Goal: Transaction & Acquisition: Purchase product/service

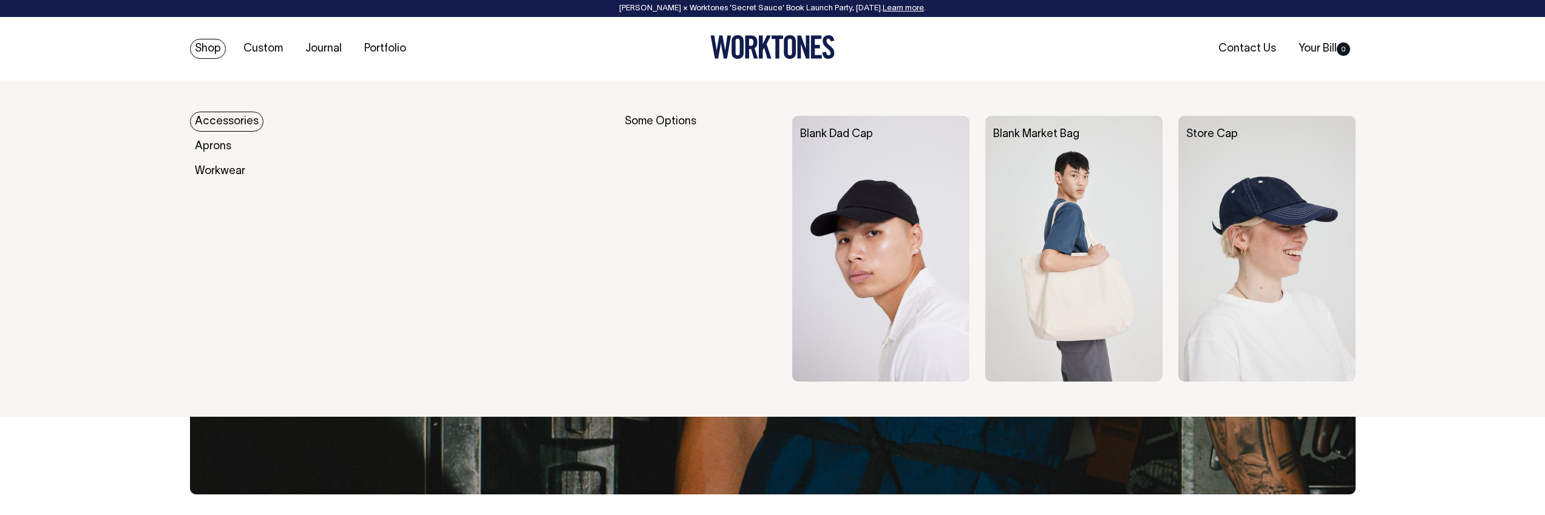
click at [217, 120] on link "Accessories" at bounding box center [226, 122] width 73 height 20
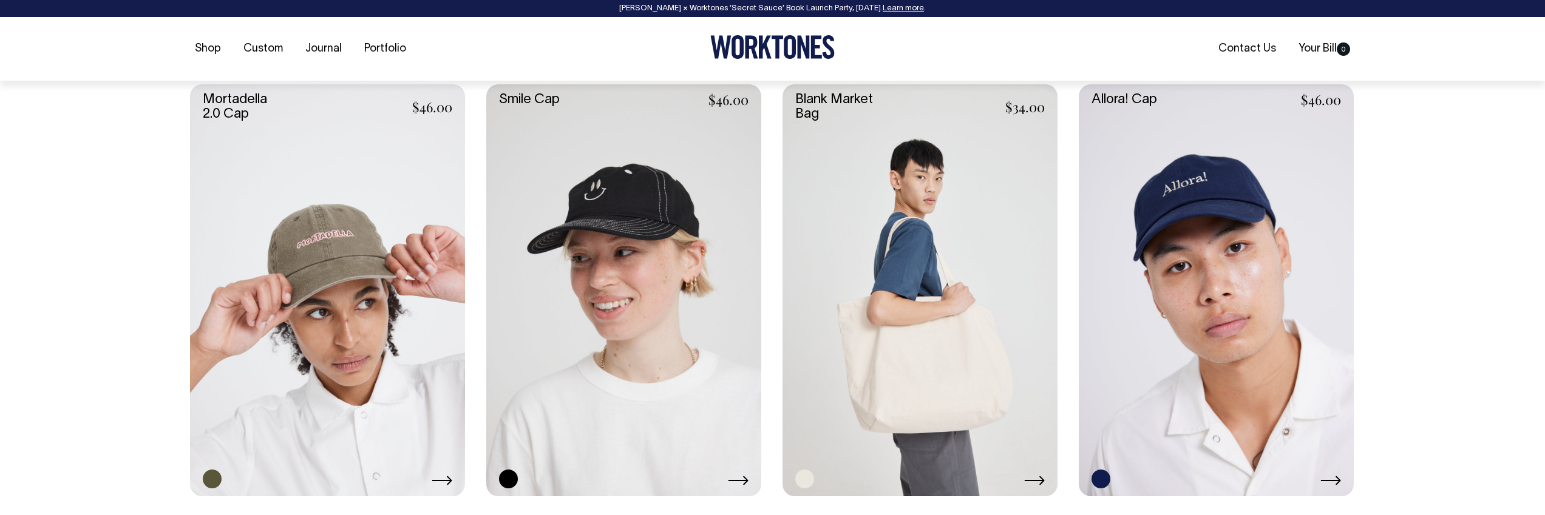
scroll to position [954, 0]
click at [930, 314] on link at bounding box center [920, 290] width 275 height 413
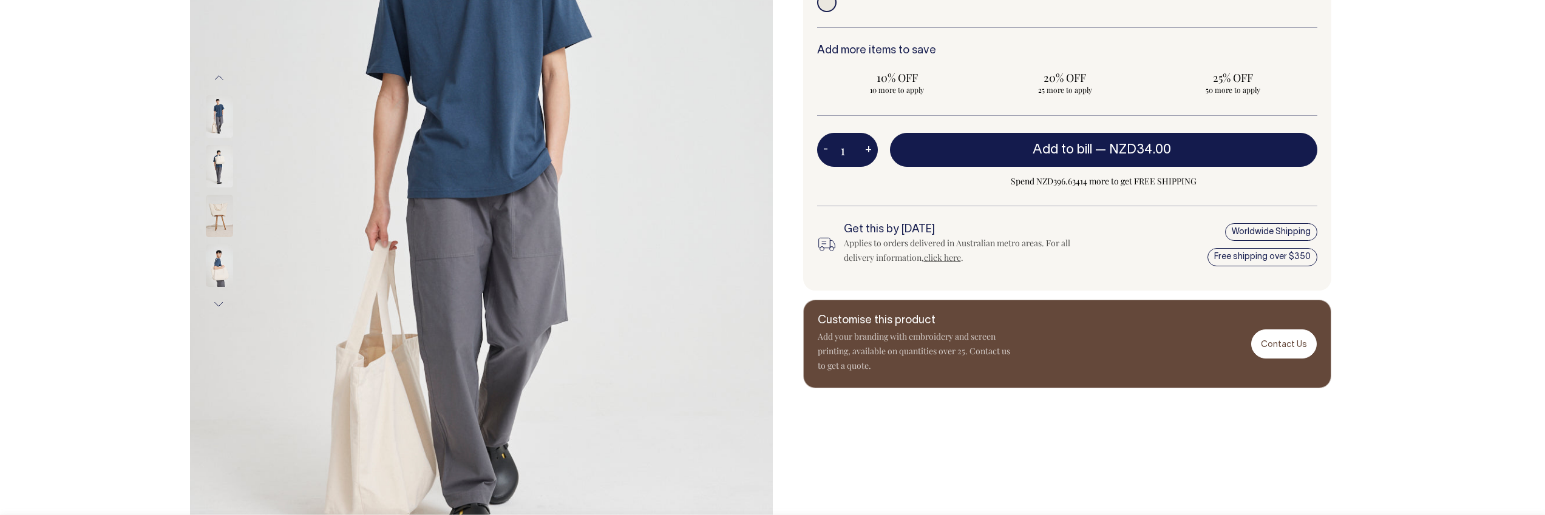
scroll to position [326, 0]
click at [212, 279] on img at bounding box center [219, 266] width 27 height 42
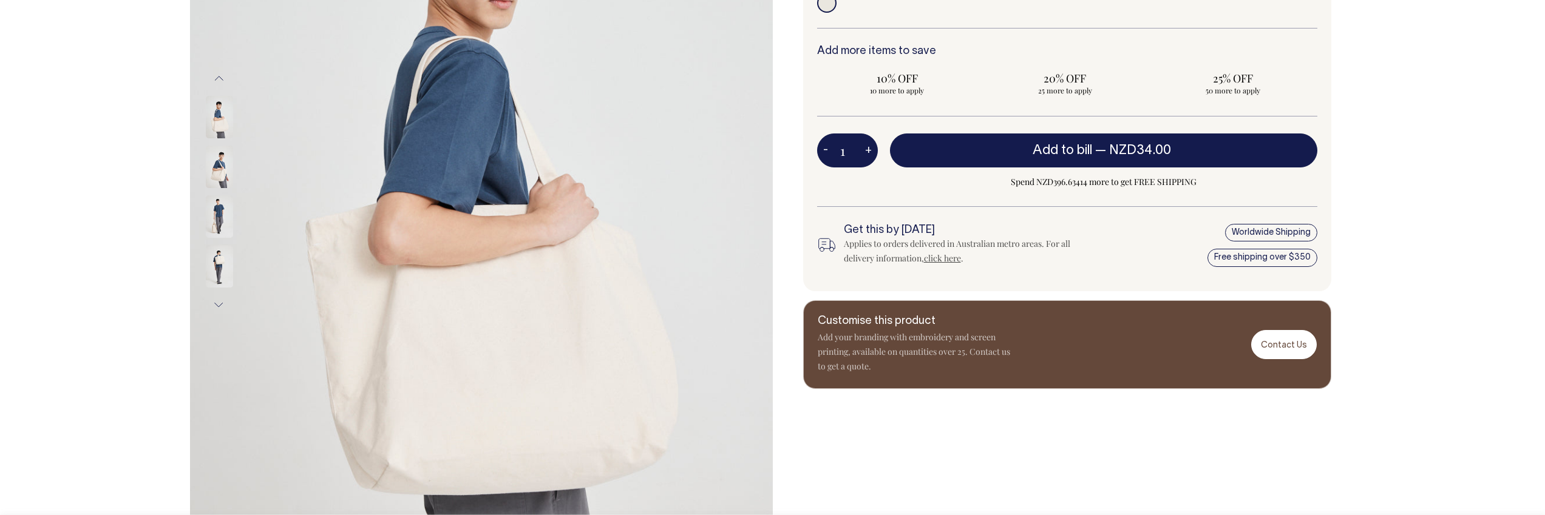
click at [214, 224] on img at bounding box center [219, 216] width 27 height 42
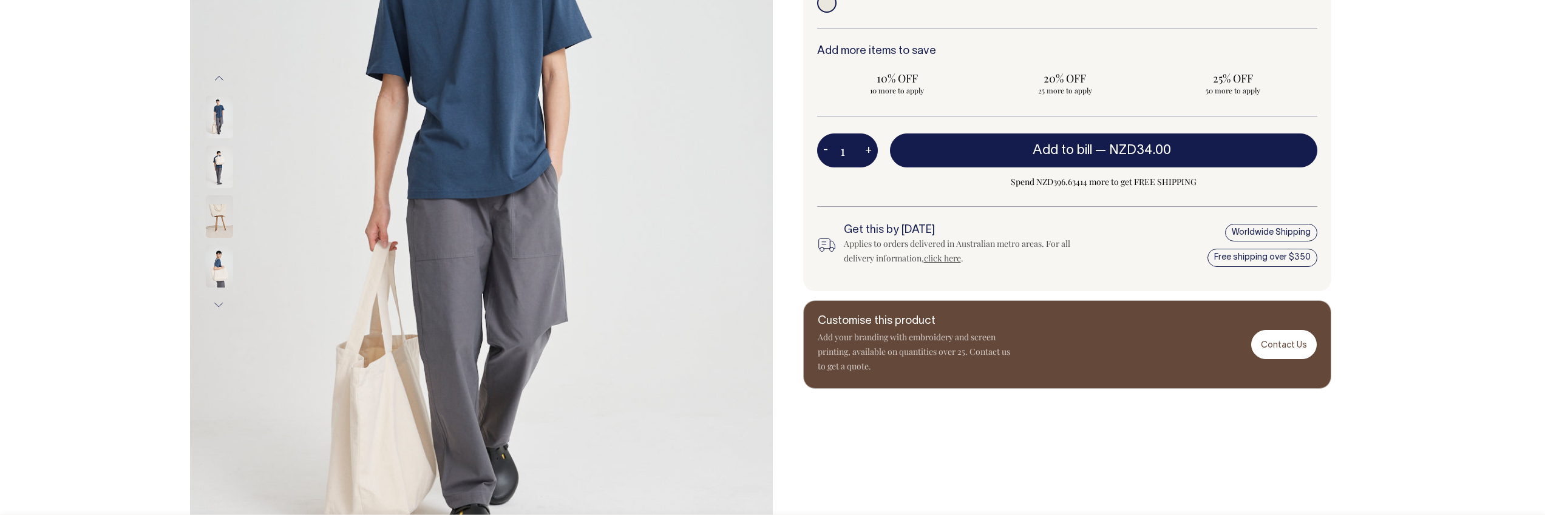
click at [213, 174] on img at bounding box center [219, 167] width 27 height 42
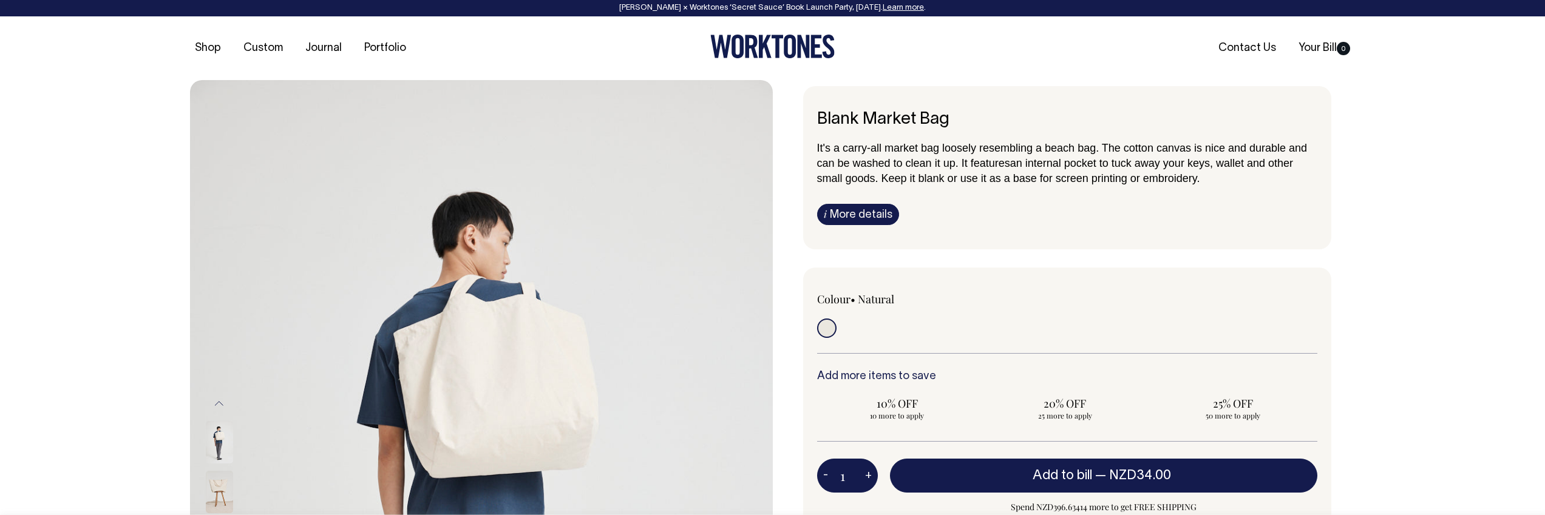
scroll to position [0, 0]
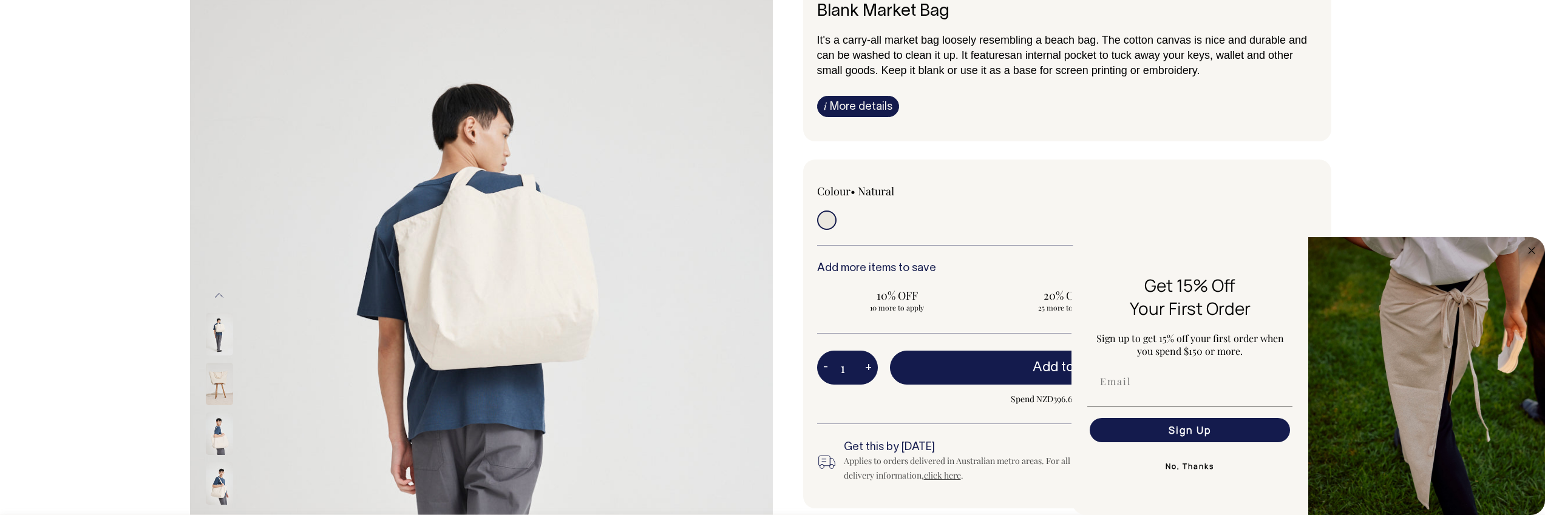
click at [220, 389] on img at bounding box center [219, 384] width 27 height 42
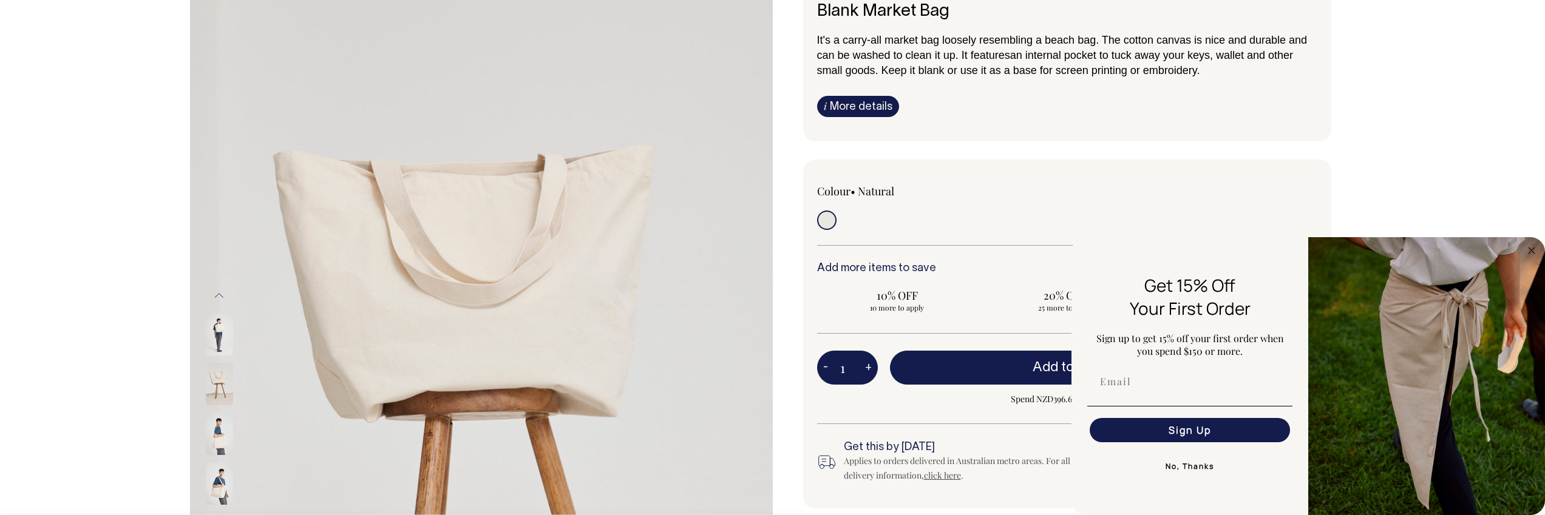
scroll to position [109, 0]
